Goal: Task Accomplishment & Management: Use online tool/utility

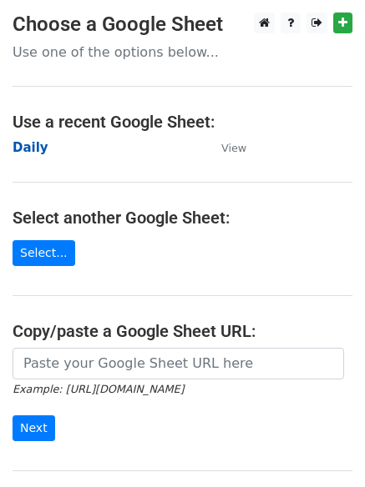
click at [25, 143] on strong "Daily" at bounding box center [31, 147] width 36 height 15
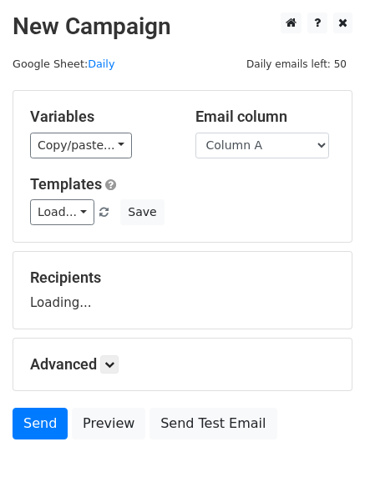
scroll to position [94, 0]
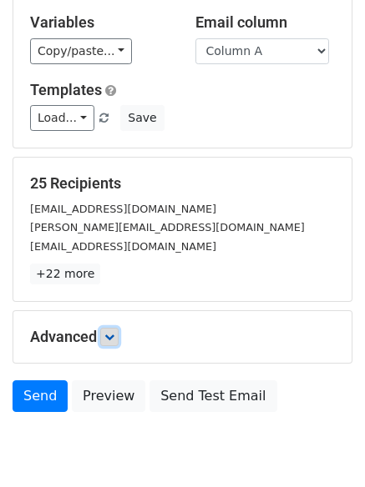
click at [105, 340] on link at bounding box center [109, 337] width 18 height 18
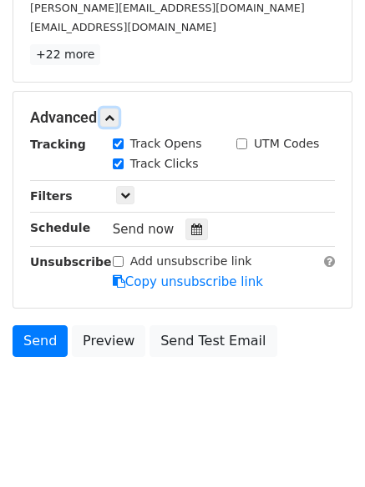
scroll to position [317, 0]
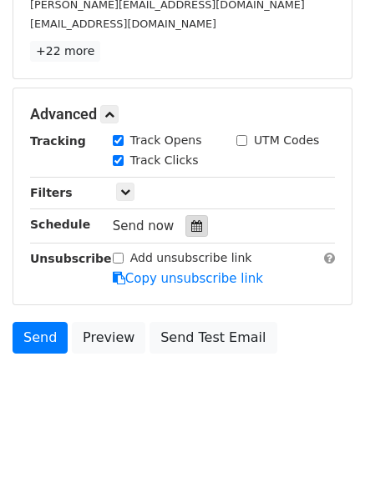
click at [198, 226] on div at bounding box center [196, 226] width 23 height 22
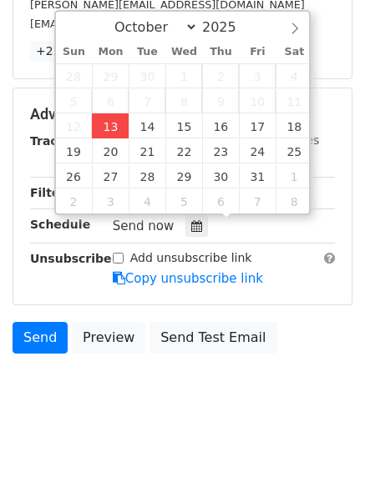
type input "2025-10-13 12:00"
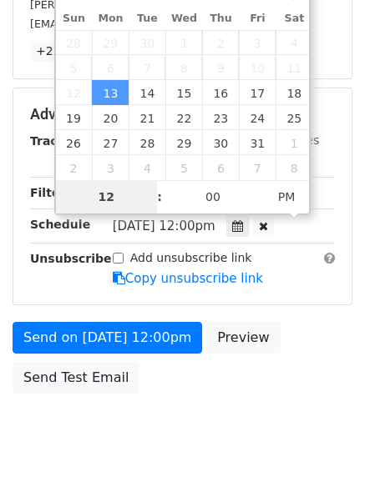
scroll to position [298, 0]
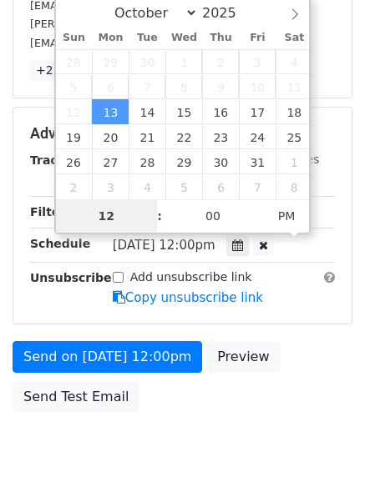
type input "4"
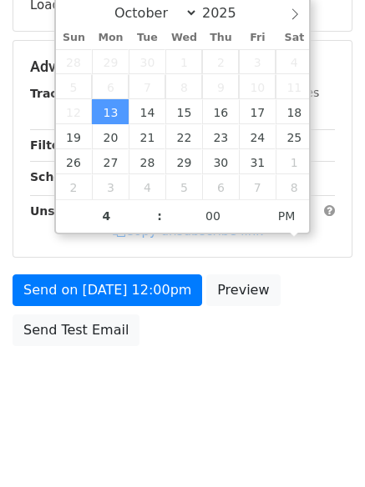
type input "2025-10-13 16:00"
click at [164, 409] on body "New Campaign Daily emails left: 50 Google Sheet: Daily Variables Copy/paste... …" at bounding box center [182, 68] width 365 height 707
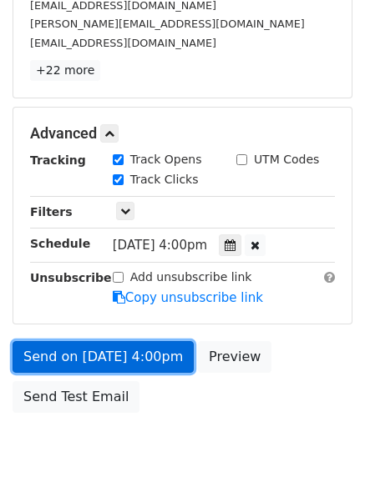
click at [109, 354] on link "Send on Oct 13 at 4:00pm" at bounding box center [103, 357] width 181 height 32
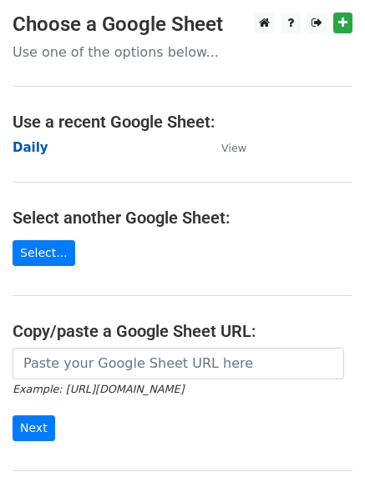
click at [25, 148] on strong "Daily" at bounding box center [31, 147] width 36 height 15
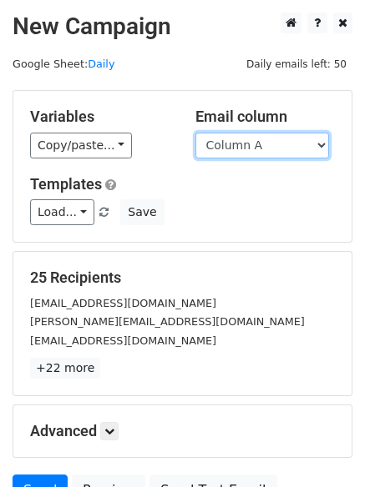
drag, startPoint x: 0, startPoint y: 0, endPoint x: 264, endPoint y: 151, distance: 303.8
click at [263, 144] on select "Column A Column B Column C Column D Column E Column F" at bounding box center [261, 146] width 133 height 26
select select "Column B"
click at [195, 133] on select "Column A Column B Column C Column D Column E Column F" at bounding box center [261, 146] width 133 height 26
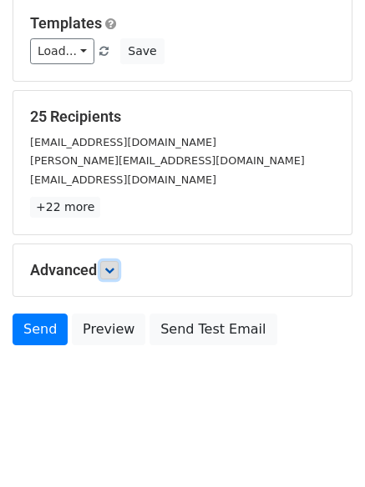
click at [109, 265] on icon at bounding box center [109, 270] width 10 height 10
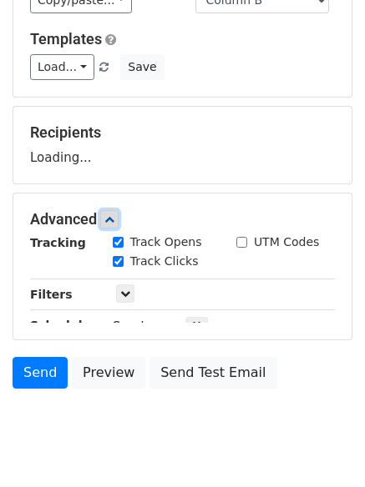
scroll to position [161, 0]
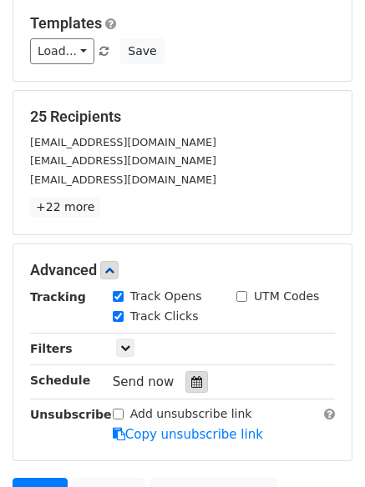
click at [191, 380] on icon at bounding box center [196, 382] width 11 height 12
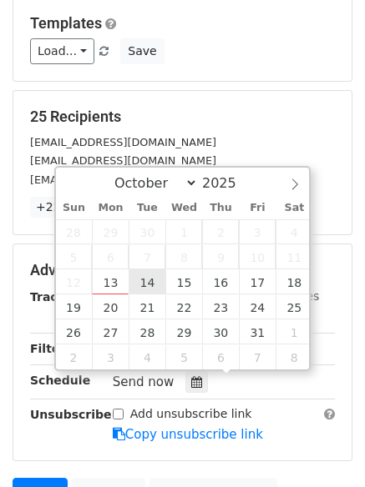
type input "2025-10-14 12:00"
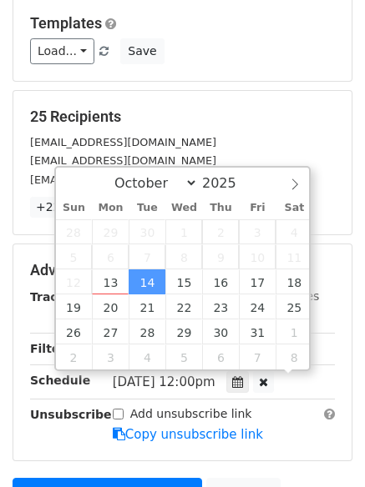
scroll to position [1, 0]
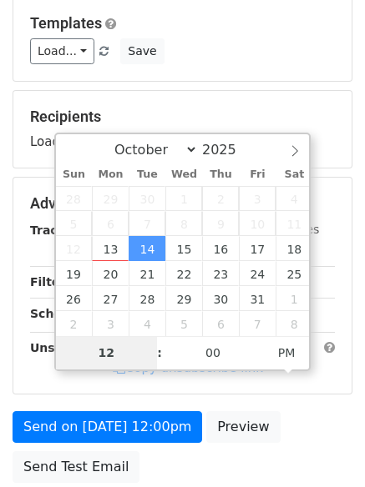
type input "5"
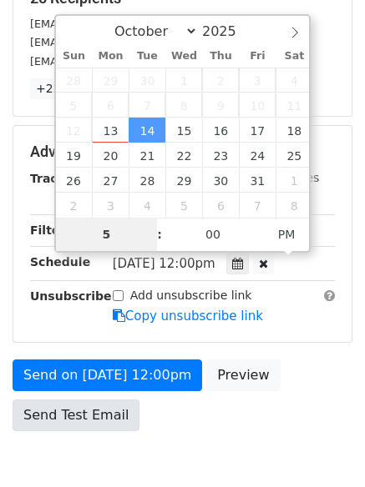
scroll to position [298, 0]
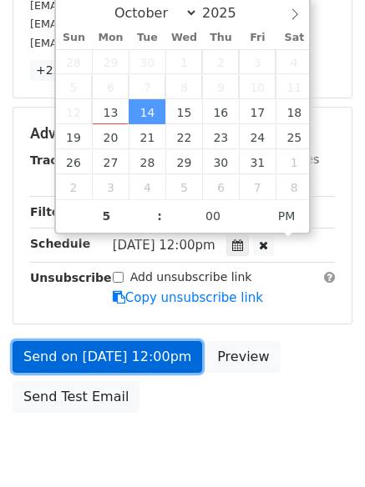
type input "2025-10-14 17:00"
click at [88, 359] on link "Send on Oct 14 at 12:00pm" at bounding box center [107, 357] width 189 height 32
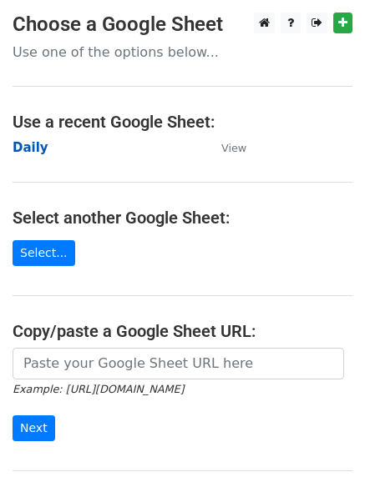
click at [37, 147] on strong "Daily" at bounding box center [31, 147] width 36 height 15
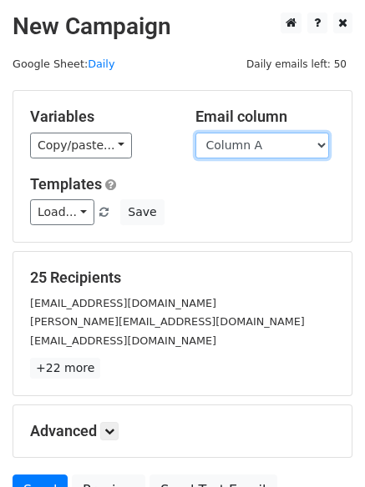
drag, startPoint x: 0, startPoint y: 0, endPoint x: 251, endPoint y: 145, distance: 290.0
click at [251, 145] on select "Column A Column B Column C Column D Column E Column F" at bounding box center [261, 146] width 133 height 26
select select "Column C"
click at [195, 133] on select "Column A Column B Column C Column D Column E Column F" at bounding box center [261, 146] width 133 height 26
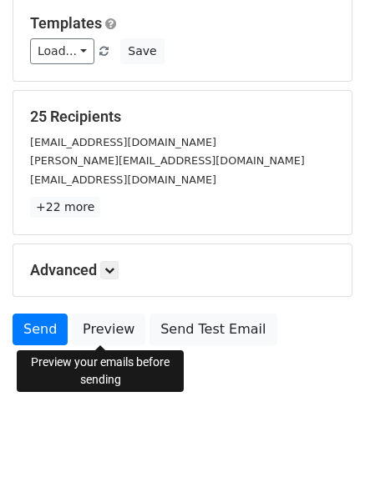
click at [126, 274] on h5 "Advanced" at bounding box center [182, 270] width 304 height 18
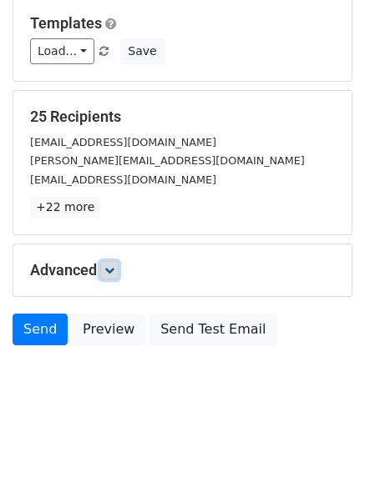
click at [118, 274] on link at bounding box center [109, 270] width 18 height 18
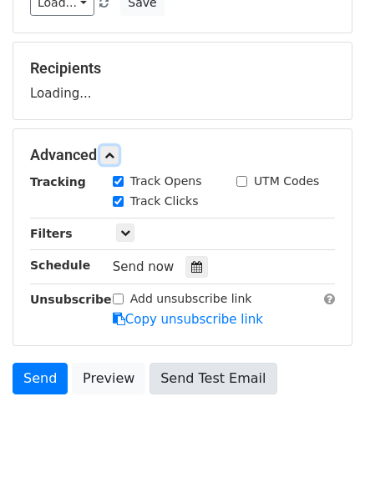
scroll to position [249, 0]
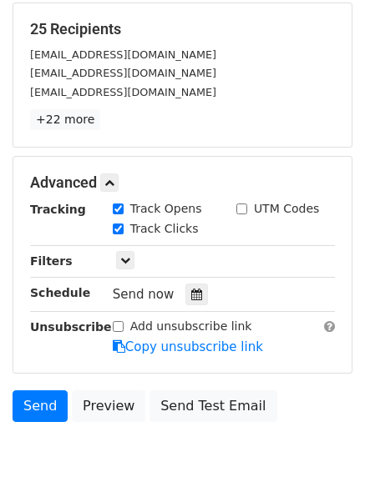
click at [189, 307] on div "Tracking Track Opens UTM Codes Track Clicks Filters Only include spreadsheet ro…" at bounding box center [182, 278] width 304 height 156
click at [191, 296] on icon at bounding box center [196, 295] width 11 height 12
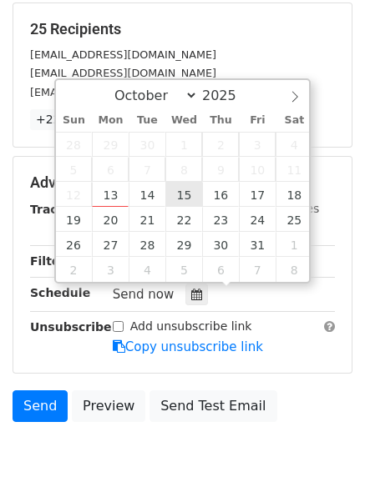
type input "2025-10-15 12:00"
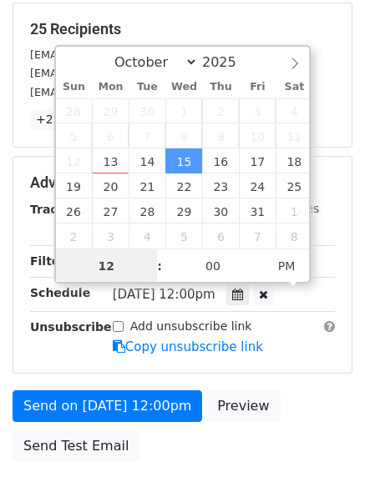
scroll to position [1, 0]
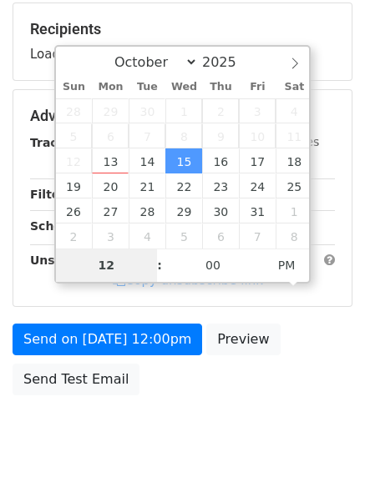
type input "6"
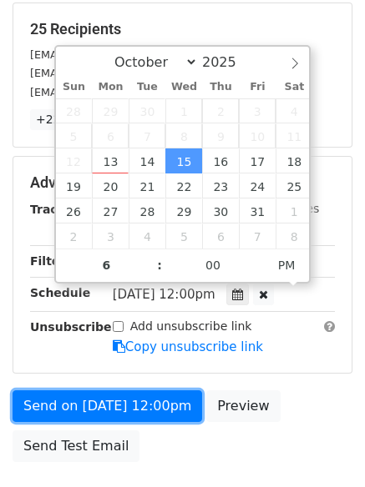
type input "2025-10-15 18:00"
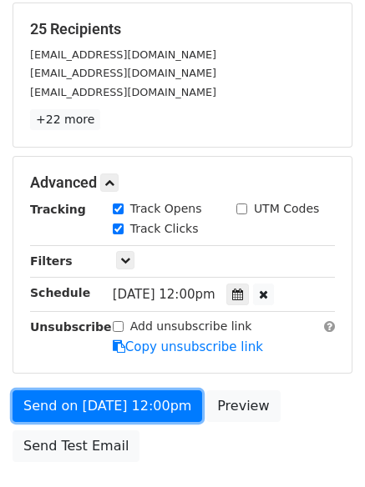
click at [91, 411] on link "Send on Oct 15 at 12:00pm" at bounding box center [107, 406] width 189 height 32
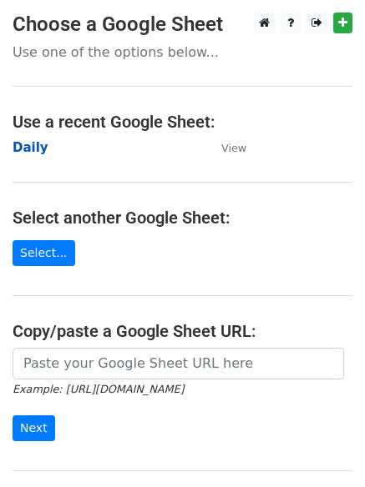
click at [31, 153] on strong "Daily" at bounding box center [31, 147] width 36 height 15
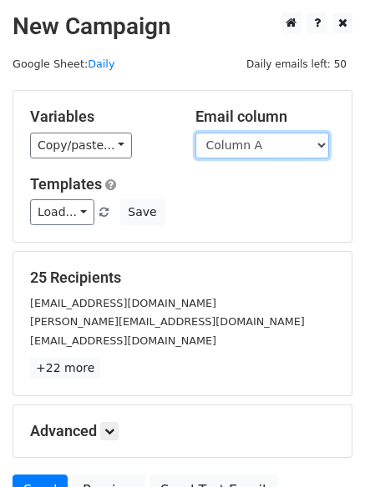
drag, startPoint x: 0, startPoint y: 0, endPoint x: 274, endPoint y: 143, distance: 309.7
click at [274, 143] on select "Column A Column B Column C Column D Column E Column F" at bounding box center [261, 146] width 133 height 26
select select "Column D"
click at [195, 133] on select "Column A Column B Column C Column D Column E Column F" at bounding box center [261, 146] width 133 height 26
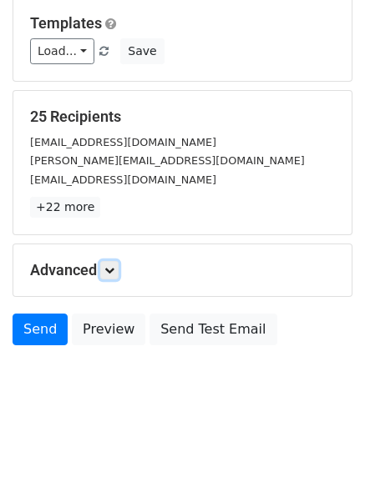
drag, startPoint x: 120, startPoint y: 272, endPoint x: 136, endPoint y: 285, distance: 20.7
click at [118, 271] on link at bounding box center [109, 270] width 18 height 18
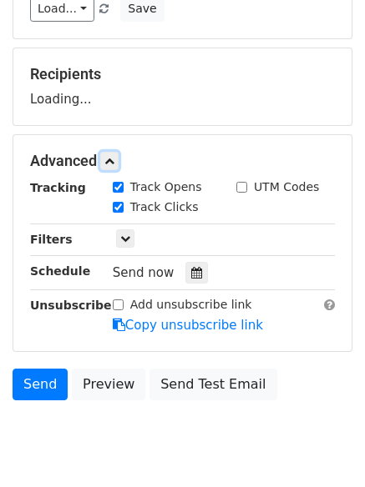
scroll to position [230, 0]
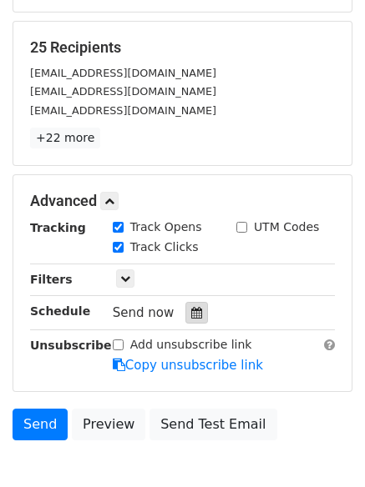
drag, startPoint x: 189, startPoint y: 295, endPoint x: 194, endPoint y: 306, distance: 12.3
click at [189, 295] on div "Tracking Track Opens UTM Codes Track Clicks Filters Only include spreadsheet ro…" at bounding box center [182, 297] width 304 height 156
click at [194, 308] on div at bounding box center [196, 313] width 23 height 22
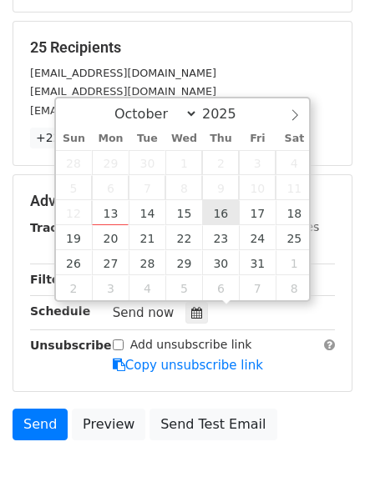
type input "2025-10-16 12:00"
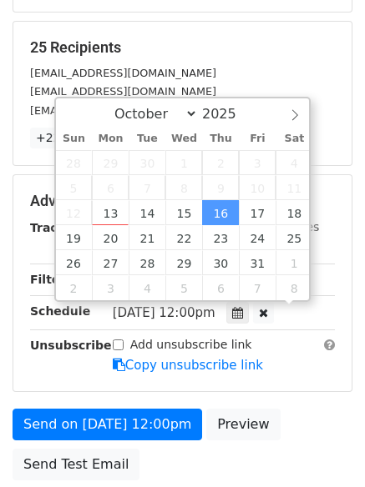
scroll to position [1, 0]
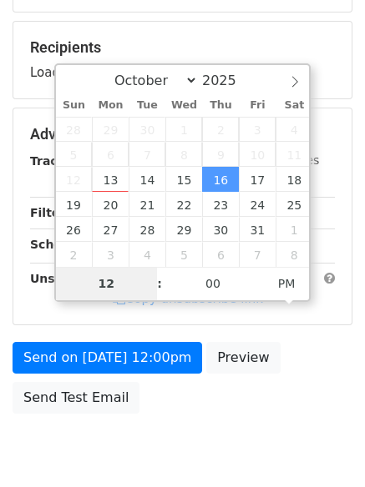
type input "7"
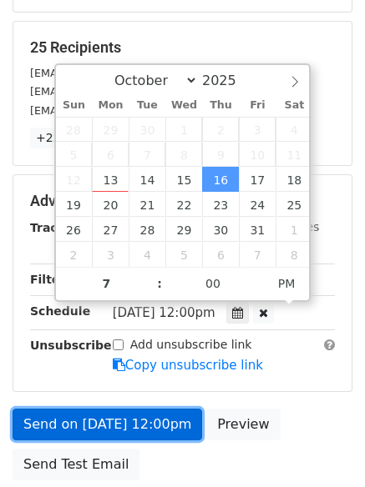
type input "2025-10-16 19:00"
click at [128, 410] on link "Send on Oct 16 at 12:00pm" at bounding box center [107, 425] width 189 height 32
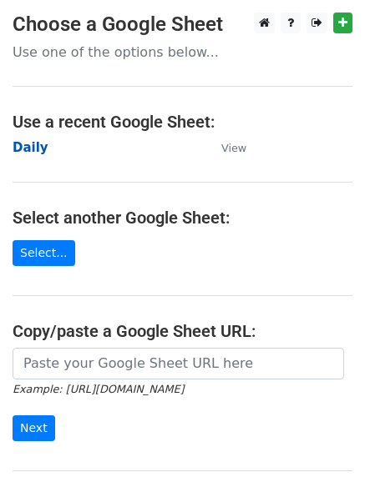
click at [28, 149] on strong "Daily" at bounding box center [31, 147] width 36 height 15
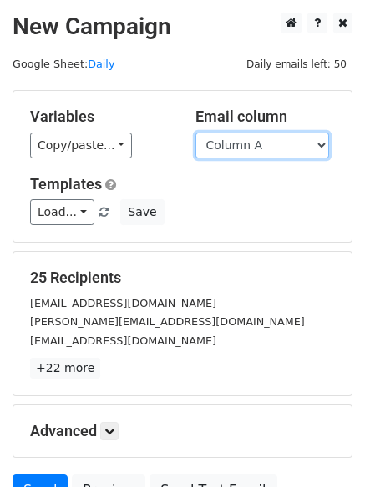
drag, startPoint x: 0, startPoint y: 0, endPoint x: 254, endPoint y: 254, distance: 359.2
click at [254, 254] on form "Variables Copy/paste... {{Column A}} {{Column B}} {{Column C}} {{Column D}} {{C…" at bounding box center [183, 302] width 340 height 425
select select "Column E"
click at [195, 133] on select "Column A Column B Column C Column D Column E Column F" at bounding box center [261, 146] width 133 height 26
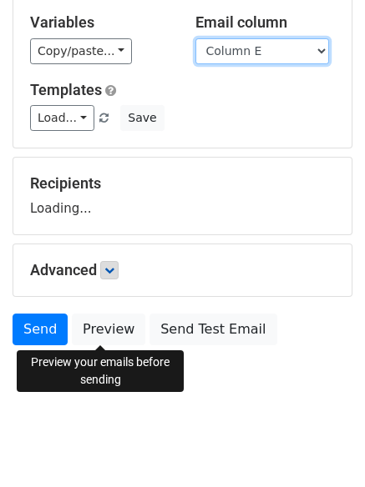
scroll to position [94, 0]
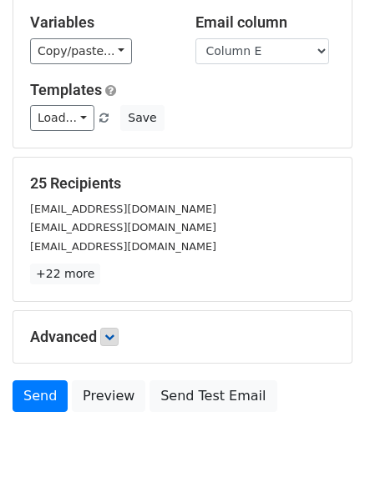
click at [123, 341] on h5 "Advanced" at bounding box center [182, 337] width 304 height 18
click at [114, 339] on icon at bounding box center [109, 337] width 10 height 10
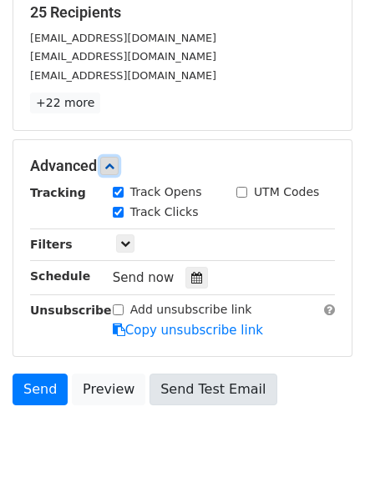
scroll to position [325, 0]
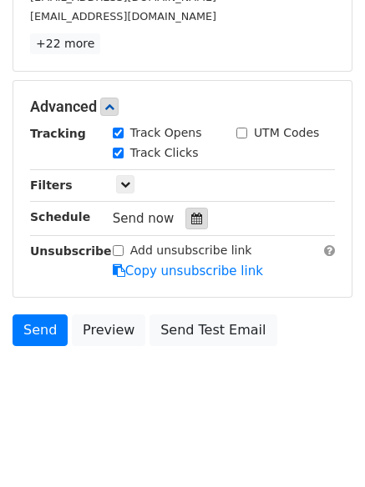
click at [194, 220] on div at bounding box center [196, 219] width 23 height 22
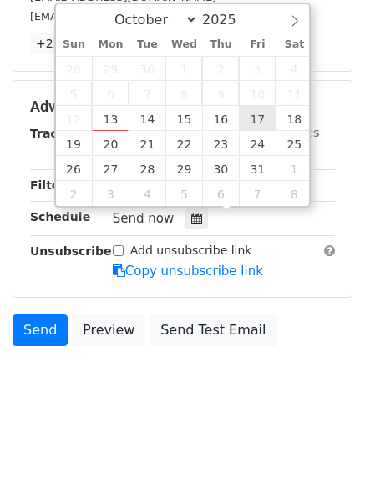
type input "2025-10-17 12:00"
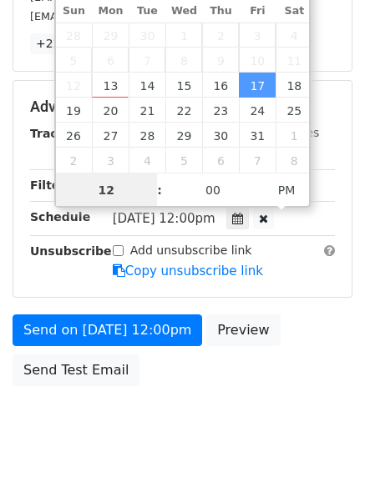
scroll to position [1, 0]
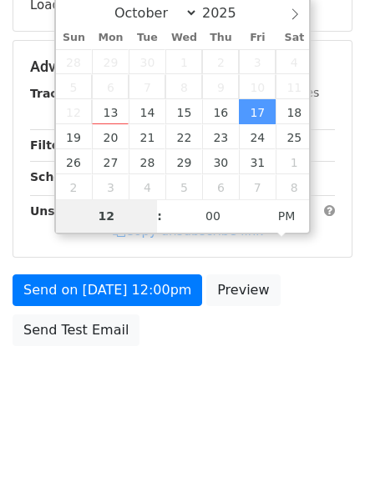
type input "8"
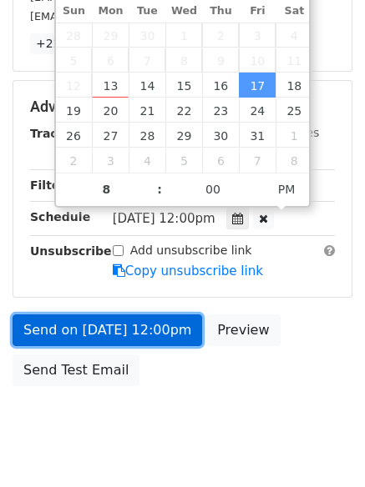
type input "2025-10-17 20:00"
click at [133, 337] on link "Send on Oct 17 at 12:00pm" at bounding box center [107, 330] width 189 height 32
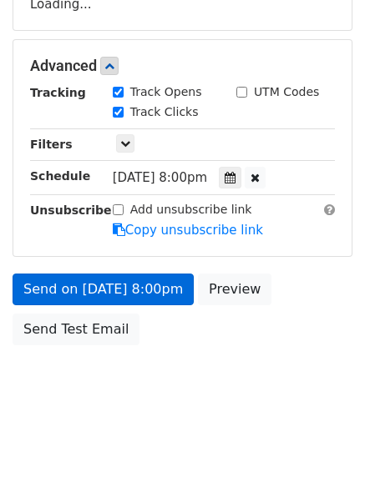
scroll to position [298, 0]
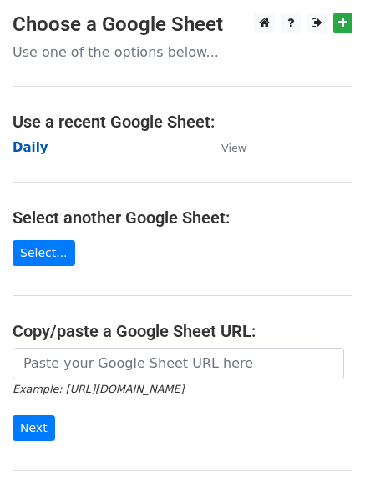
click at [33, 143] on strong "Daily" at bounding box center [31, 147] width 36 height 15
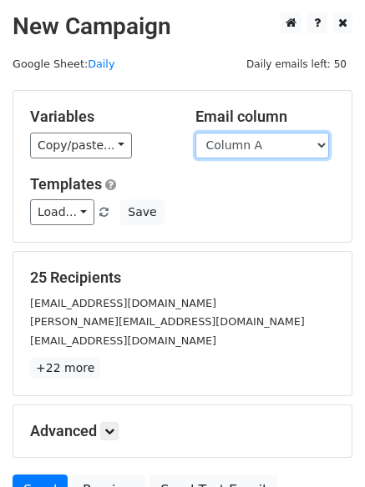
drag, startPoint x: 0, startPoint y: 0, endPoint x: 260, endPoint y: 153, distance: 302.2
click at [260, 153] on select "Column A Column B Column C Column D Column E Column F" at bounding box center [261, 146] width 133 height 26
select select "Column F"
click at [195, 133] on select "Column A Column B Column C Column D Column E Column F" at bounding box center [261, 146] width 133 height 26
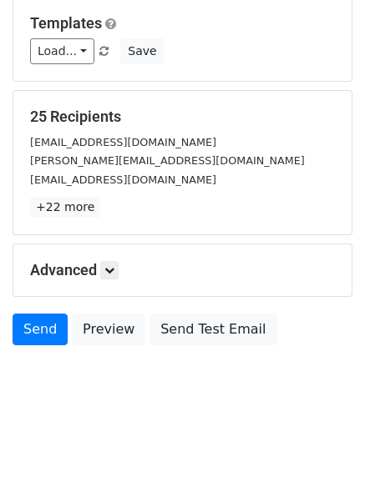
click at [116, 279] on h5 "Advanced" at bounding box center [182, 270] width 304 height 18
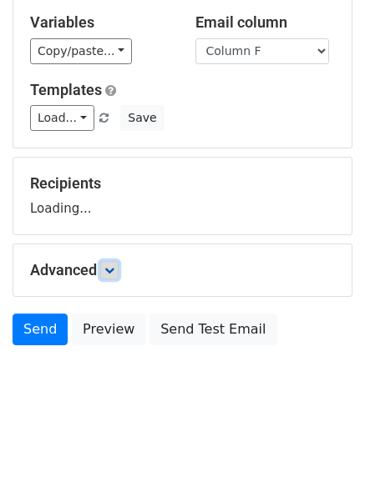
click at [109, 265] on icon at bounding box center [109, 270] width 10 height 10
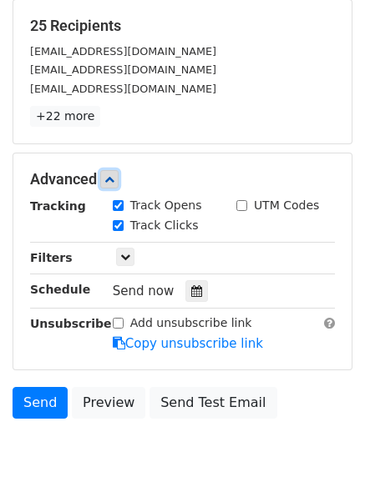
scroll to position [319, 0]
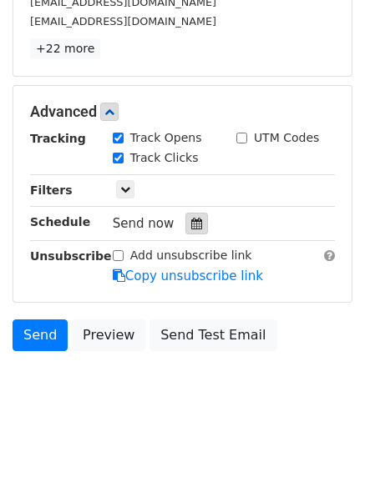
click at [191, 228] on icon at bounding box center [196, 224] width 11 height 12
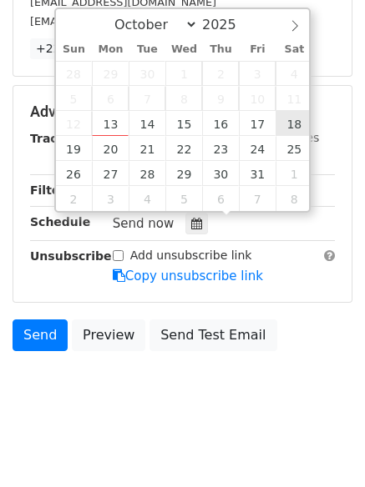
type input "[DATE] 12:00"
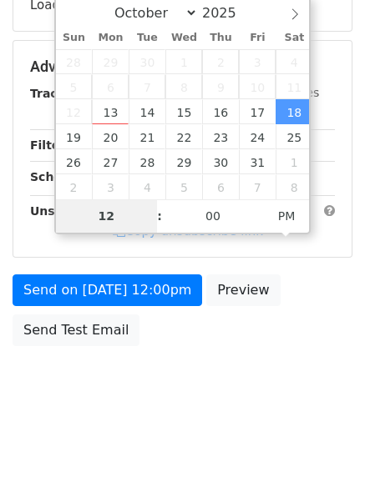
type input "9"
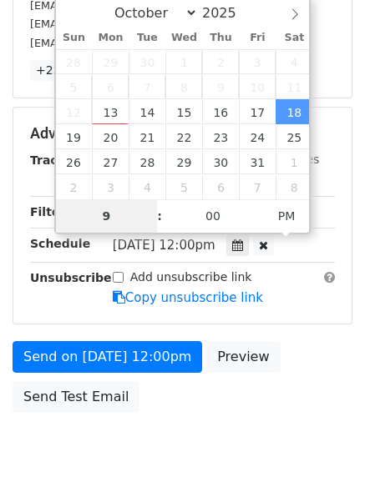
scroll to position [319, 0]
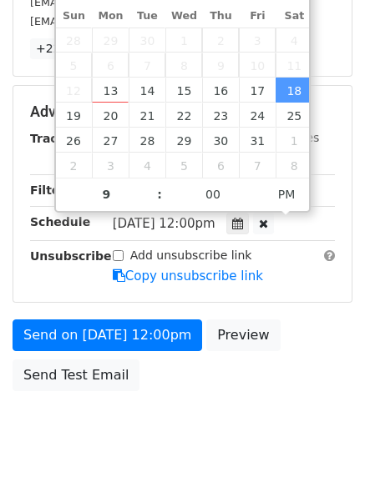
type input "[DATE] 21:00"
click at [152, 443] on body "New Campaign Daily emails left: 50 Google Sheet: Daily Variables Copy/paste... …" at bounding box center [182, 79] width 365 height 773
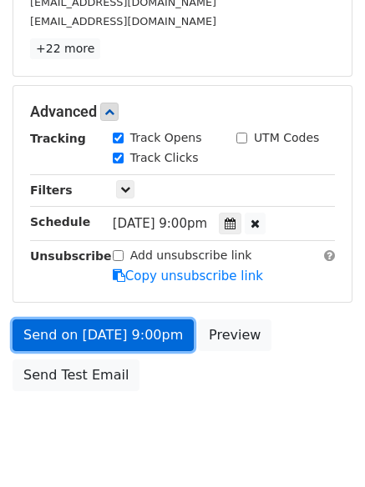
click at [123, 335] on link "Send on [DATE] 9:00pm" at bounding box center [103, 335] width 181 height 32
